Goal: Task Accomplishment & Management: Complete application form

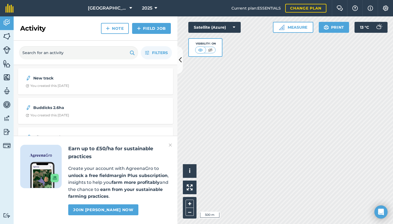
click at [152, 10] on button "2025" at bounding box center [150, 8] width 20 height 16
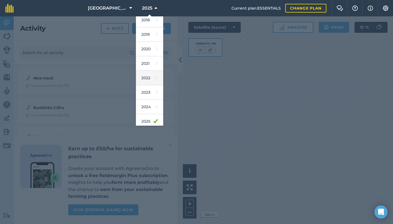
scroll to position [20, 0]
click at [149, 103] on link "2024" at bounding box center [149, 104] width 27 height 14
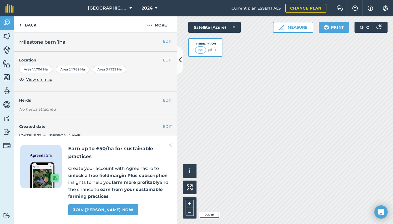
click at [156, 7] on icon at bounding box center [156, 8] width 3 height 7
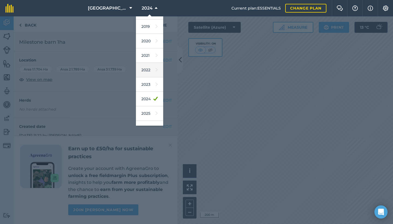
scroll to position [27, 0]
click at [147, 112] on link "2025" at bounding box center [149, 112] width 27 height 14
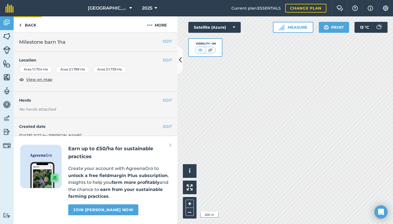
click at [26, 27] on link "Back" at bounding box center [28, 24] width 28 height 16
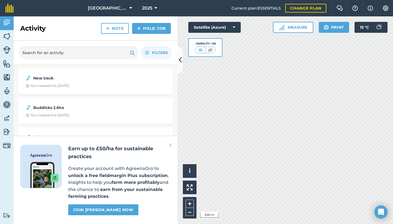
click at [119, 27] on link "Note" at bounding box center [115, 28] width 28 height 11
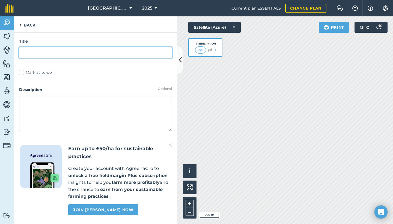
click at [109, 55] on input "text" at bounding box center [95, 52] width 153 height 11
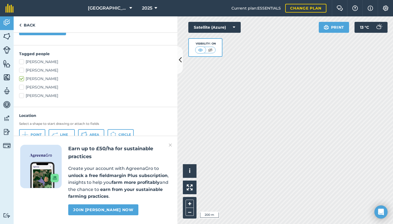
scroll to position [118, 0]
type input "Milestone Barn"
click at [87, 134] on button "Area" at bounding box center [91, 134] width 26 height 11
click at [96, 131] on button "Area" at bounding box center [91, 134] width 26 height 11
click at [223, 35] on div "Satellite (Azure) Visibility: On" at bounding box center [214, 39] width 52 height 35
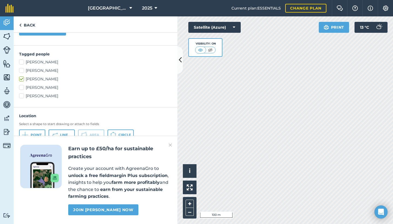
click at [171, 146] on img at bounding box center [170, 145] width 3 height 7
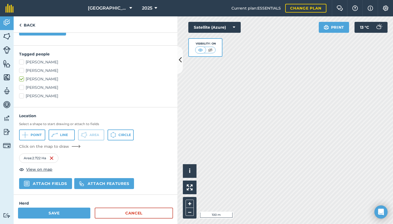
click at [142, 211] on link "Cancel" at bounding box center [134, 212] width 78 height 11
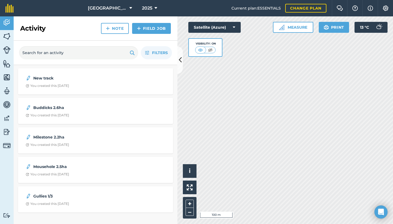
click at [110, 28] on link "Note" at bounding box center [115, 28] width 28 height 11
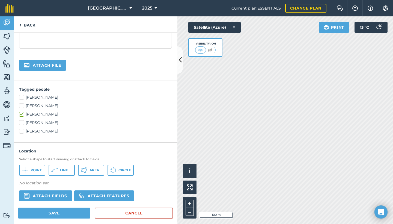
scroll to position [83, 0]
click at [87, 170] on icon at bounding box center [84, 169] width 7 height 7
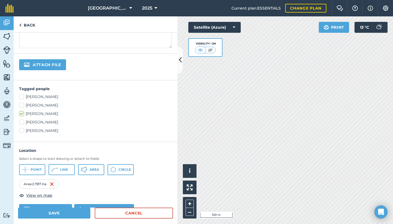
click at [118, 172] on button "Circle" at bounding box center [120, 169] width 26 height 11
click at [91, 170] on span "Area" at bounding box center [94, 169] width 10 height 4
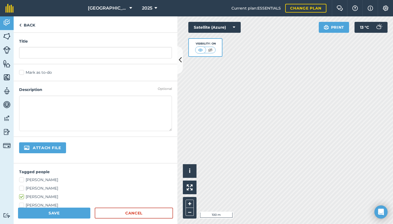
scroll to position [0, 0]
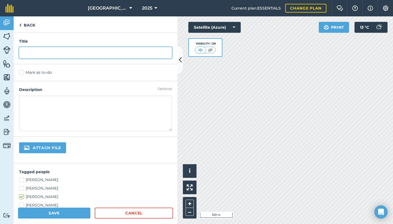
click at [61, 53] on input "text" at bounding box center [95, 52] width 153 height 11
type input "Milestone Barn 2.6ha"
click at [42, 147] on button "Attach file" at bounding box center [42, 147] width 47 height 11
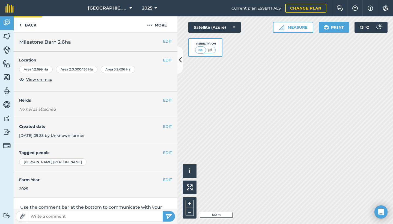
click at [21, 26] on img at bounding box center [20, 25] width 2 height 7
